Goal: Transaction & Acquisition: Book appointment/travel/reservation

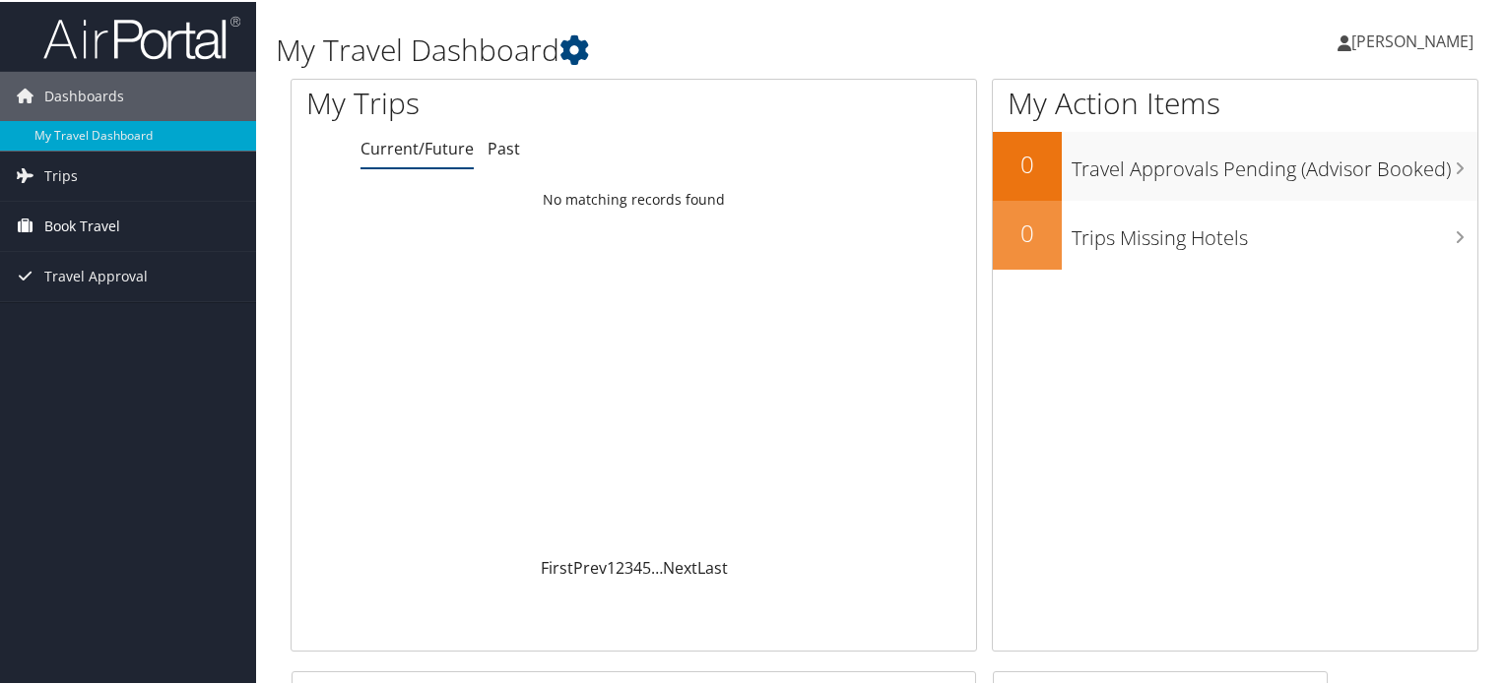
click at [45, 217] on span "Book Travel" at bounding box center [82, 224] width 76 height 49
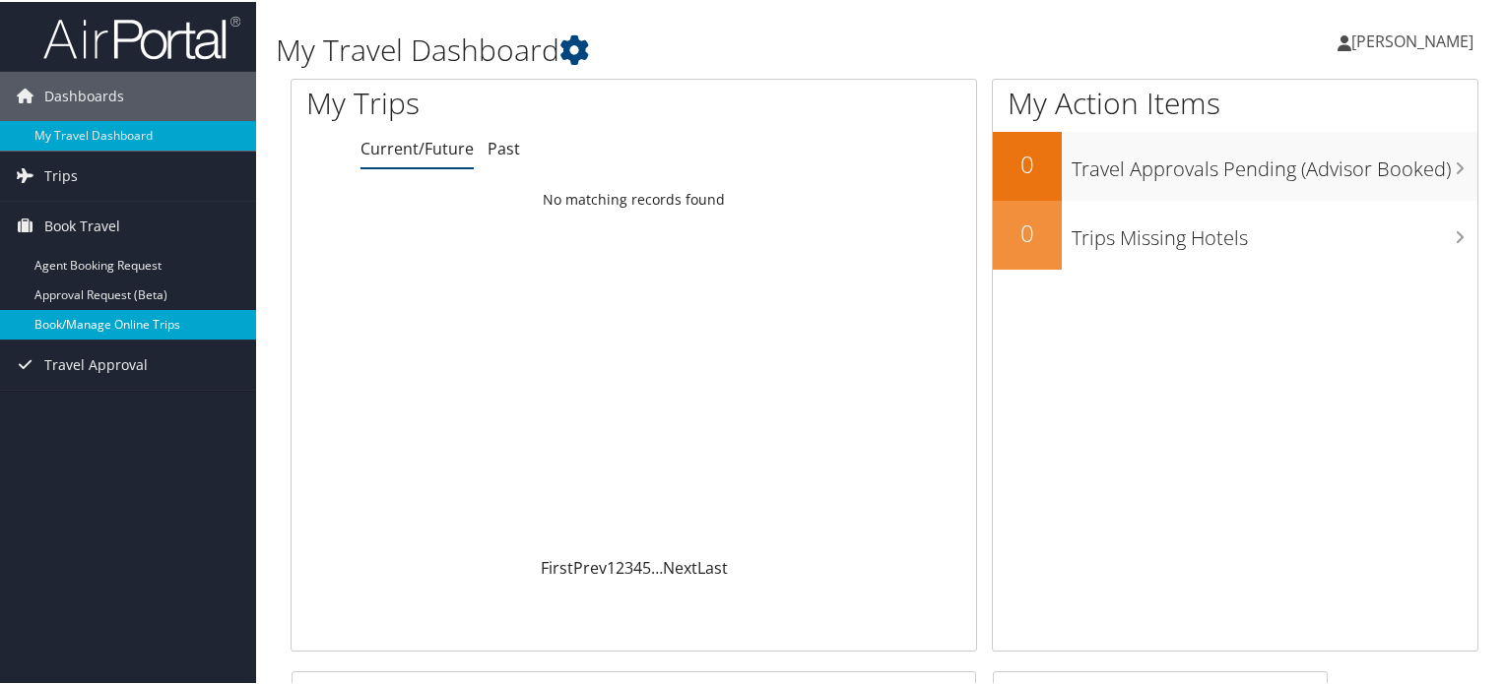
click at [67, 310] on link "Book/Manage Online Trips" at bounding box center [128, 323] width 256 height 30
